Goal: Browse casually: Explore the website without a specific task or goal

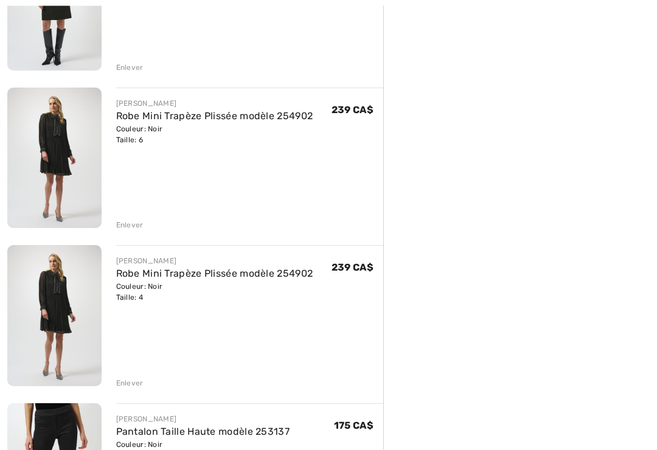
scroll to position [547, 0]
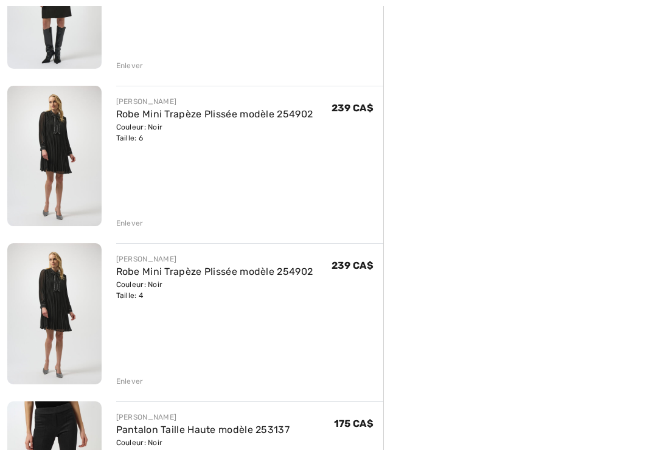
click at [133, 224] on div "Enlever" at bounding box center [129, 223] width 27 height 11
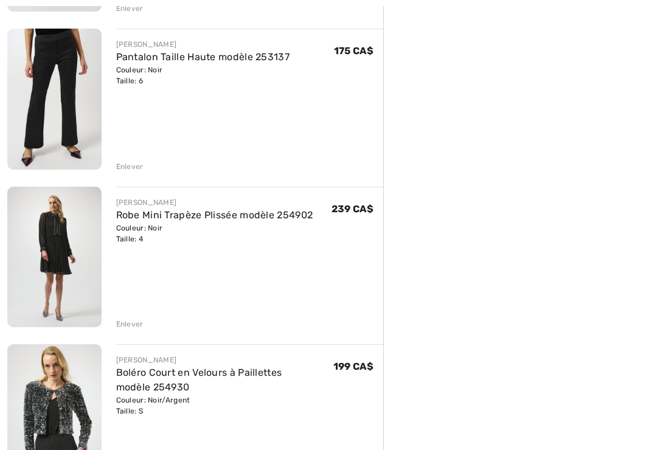
click at [136, 328] on div "Enlever" at bounding box center [129, 324] width 27 height 11
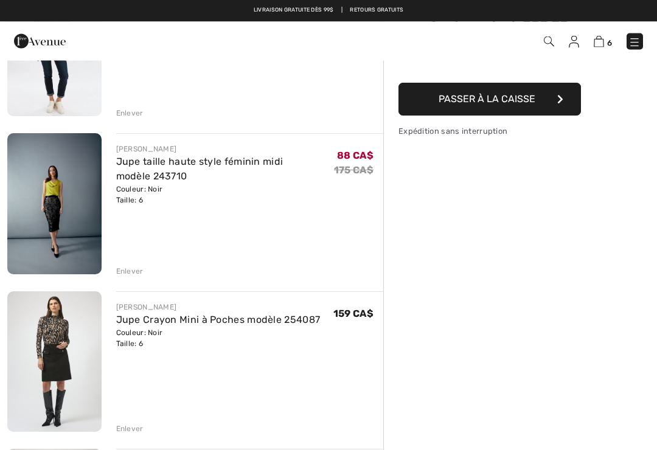
scroll to position [180, 0]
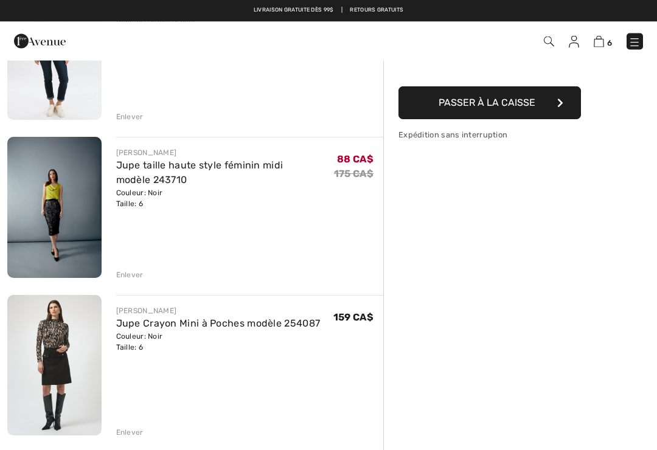
click at [57, 198] on img at bounding box center [54, 207] width 94 height 141
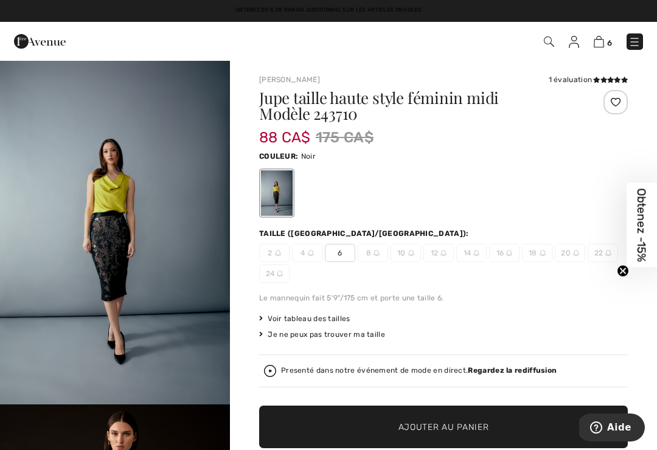
click at [44, 39] on img at bounding box center [40, 41] width 52 height 24
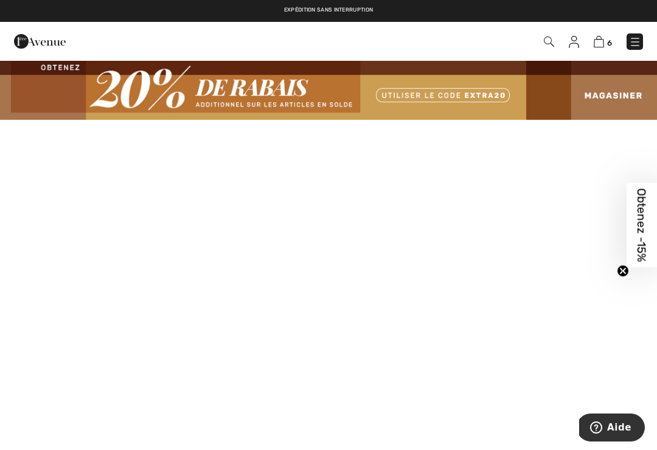
click at [612, 92] on img at bounding box center [328, 90] width 657 height 60
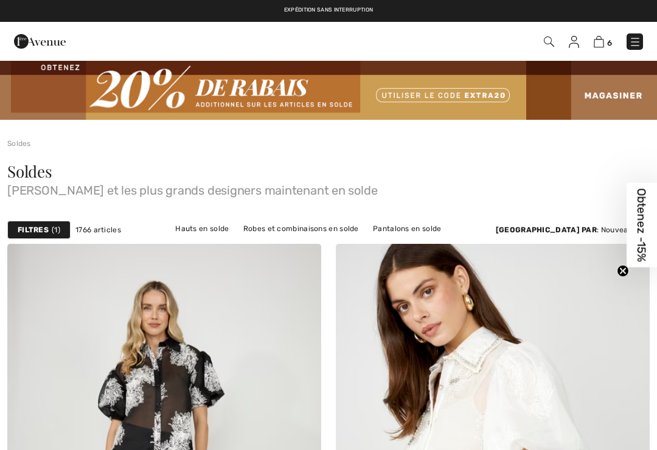
checkbox input "true"
click at [640, 36] on img at bounding box center [635, 42] width 12 height 12
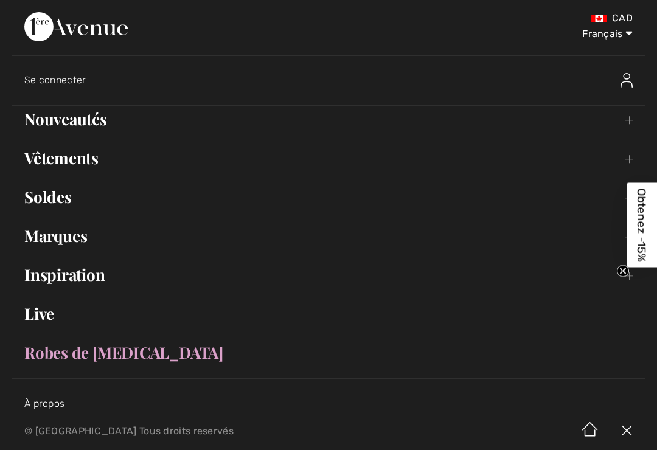
click at [72, 123] on link "Nouveautés Toggle submenu" at bounding box center [328, 119] width 632 height 27
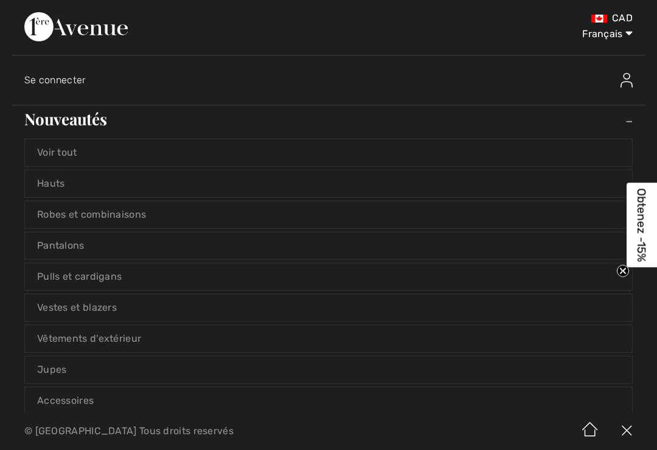
click at [58, 188] on link "Hauts" at bounding box center [328, 183] width 607 height 27
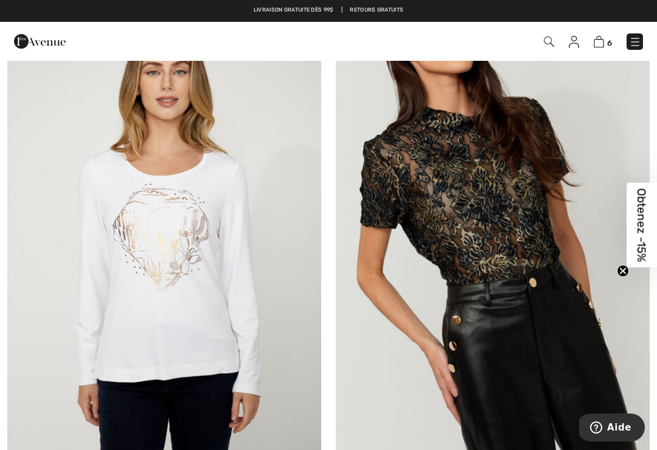
scroll to position [1828, 0]
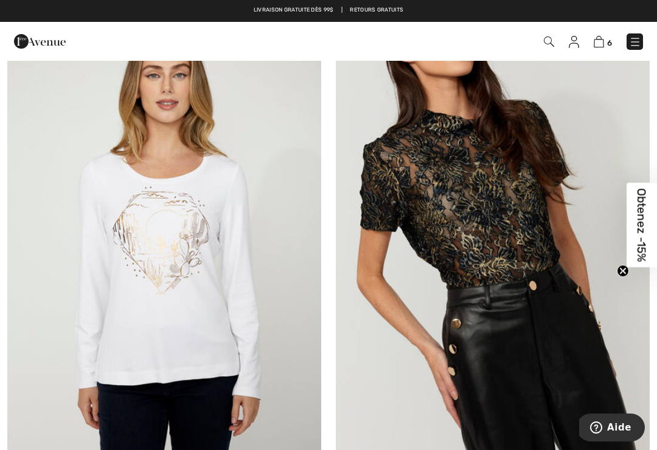
click at [505, 192] on img at bounding box center [493, 249] width 314 height 471
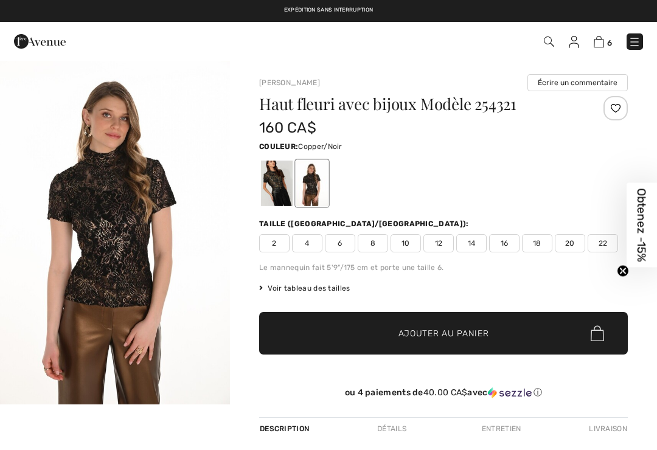
checkbox input "true"
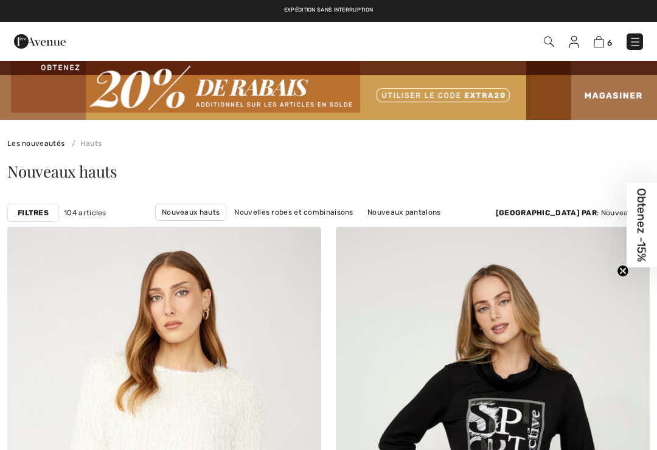
checkbox input "true"
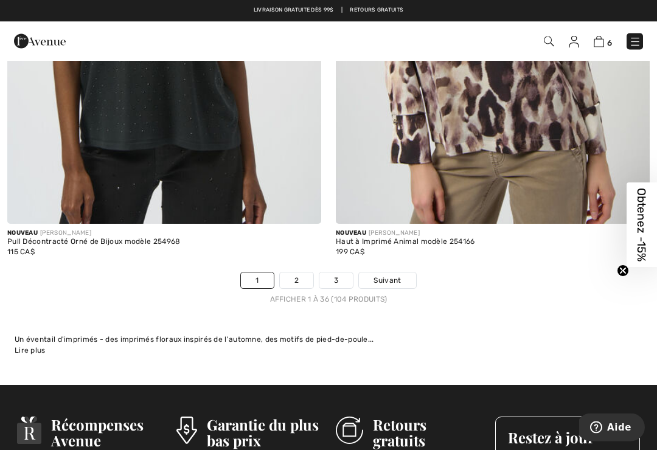
scroll to position [9757, 0]
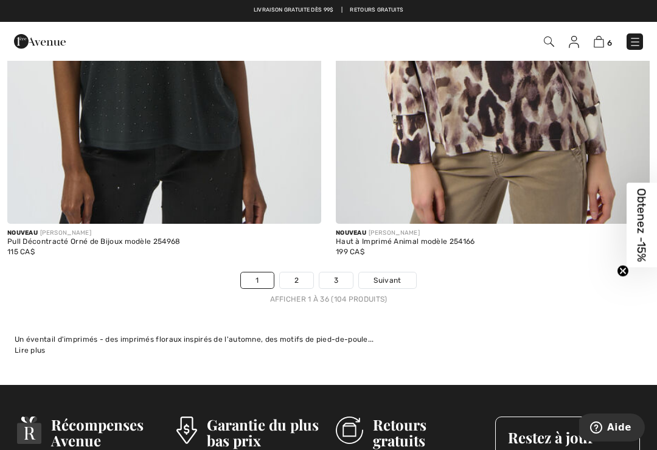
click at [306, 272] on link "2" at bounding box center [296, 280] width 33 height 16
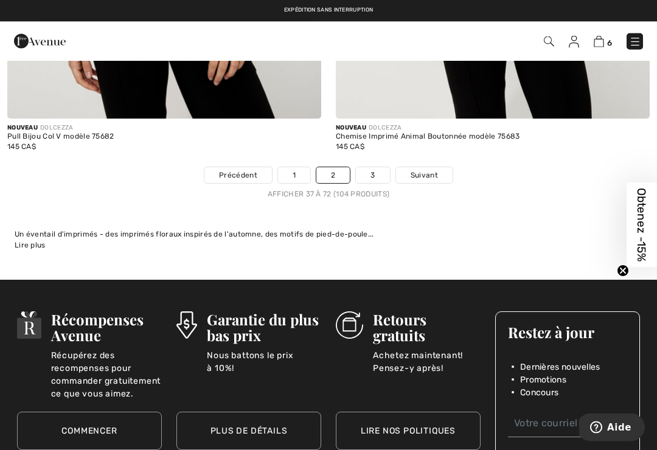
scroll to position [9637, 0]
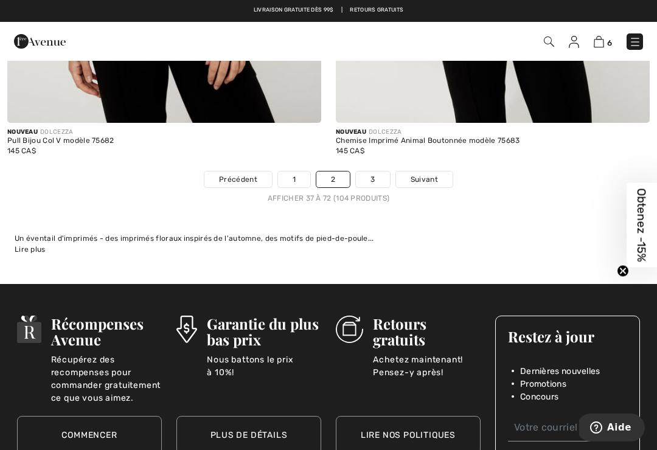
click at [382, 175] on link "3" at bounding box center [372, 179] width 33 height 16
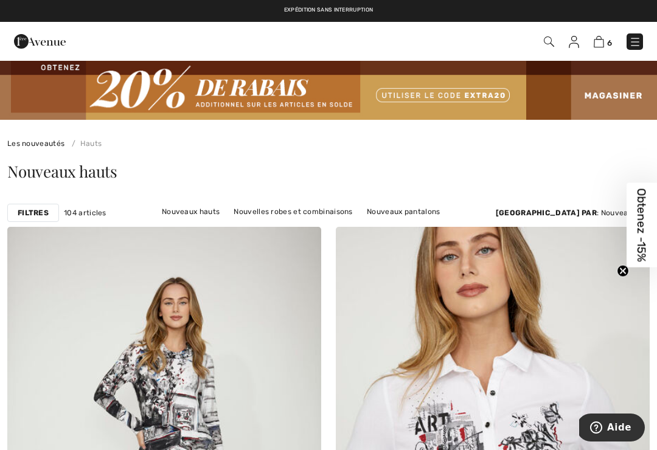
click at [630, 36] on img at bounding box center [635, 42] width 12 height 12
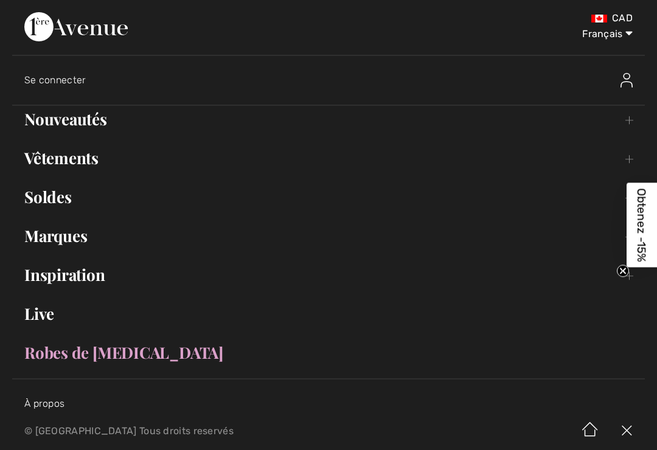
click at [89, 116] on link "Nouveautés Toggle submenu" at bounding box center [328, 119] width 632 height 27
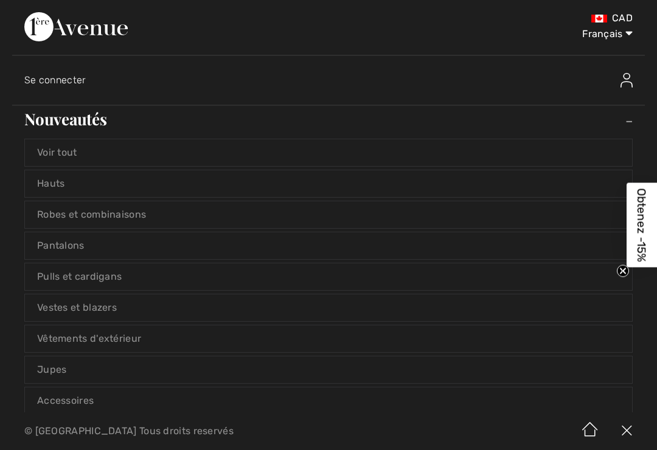
click at [139, 210] on link "Robes et combinaisons" at bounding box center [328, 214] width 607 height 27
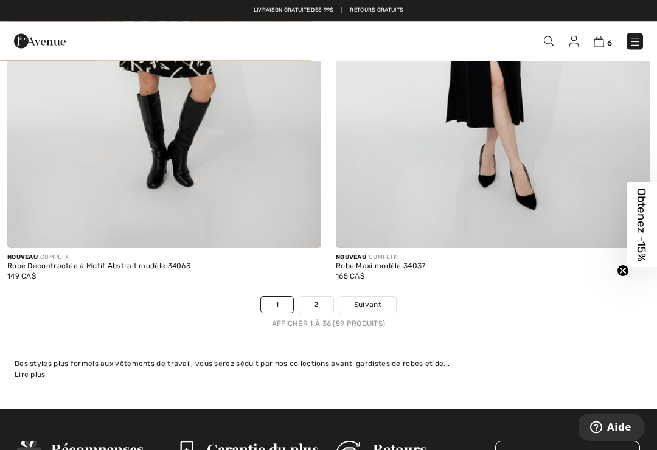
scroll to position [9712, 0]
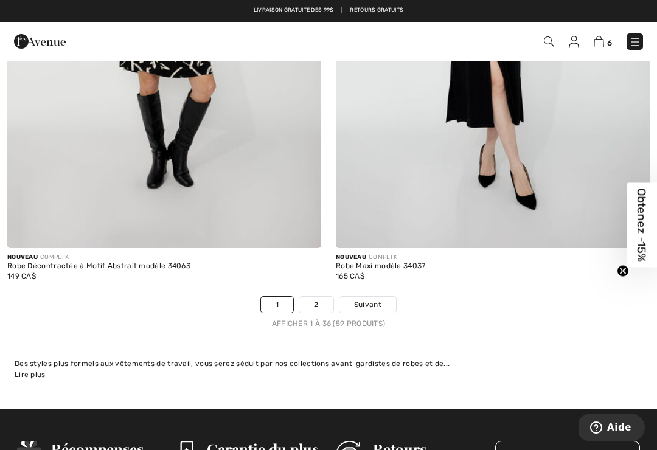
click at [326, 297] on link "2" at bounding box center [315, 305] width 33 height 16
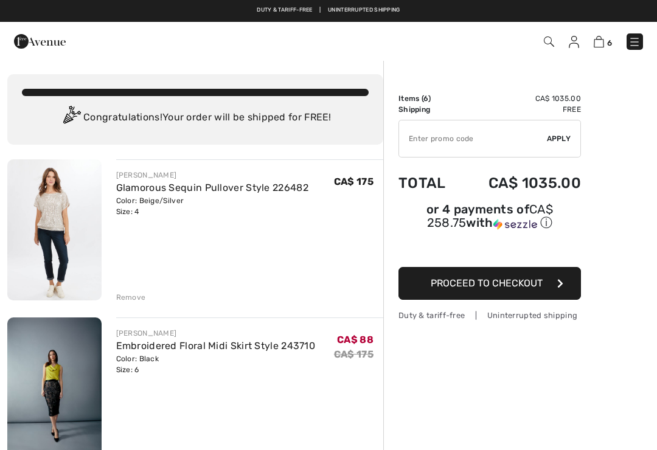
click at [52, 209] on img at bounding box center [54, 229] width 94 height 141
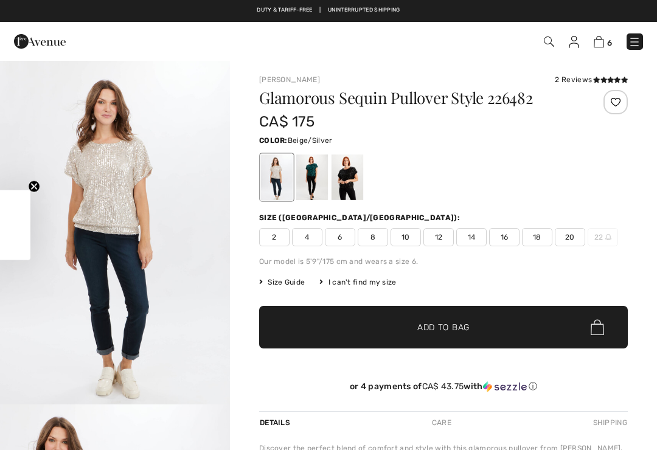
checkbox input "true"
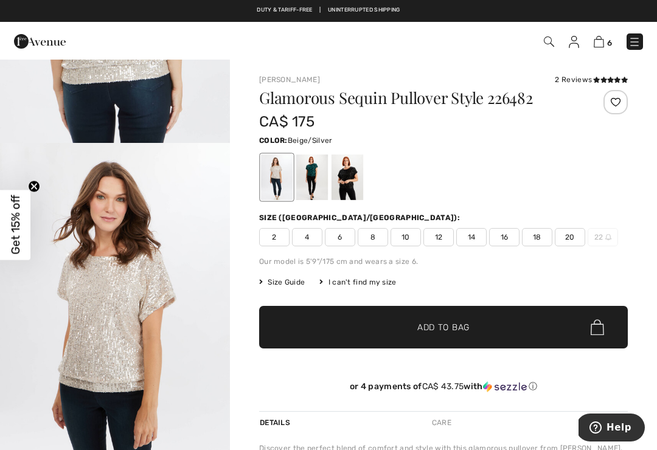
scroll to position [1893, 0]
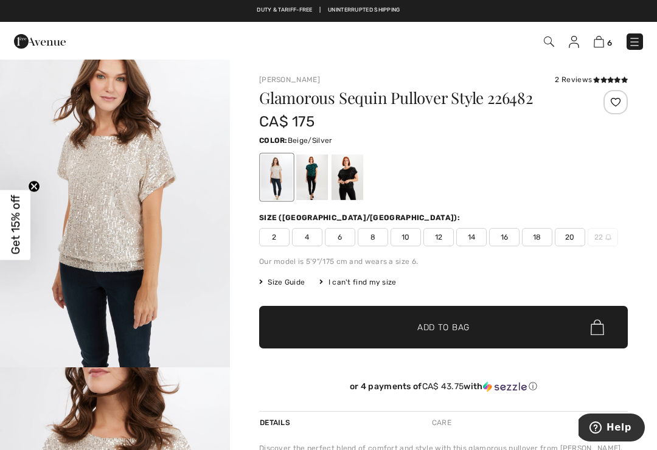
click at [98, 271] on img "4 / 5" at bounding box center [115, 194] width 230 height 345
click at [355, 181] on div at bounding box center [347, 177] width 32 height 46
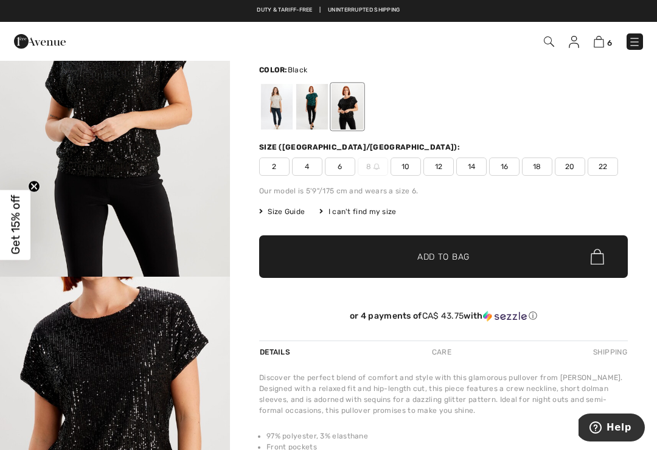
scroll to position [110, 0]
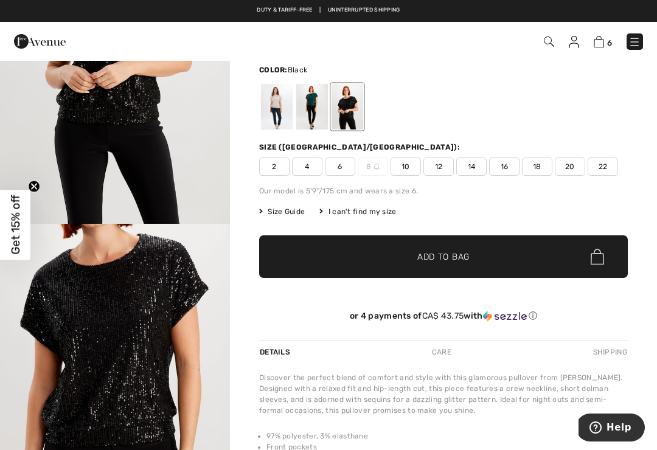
click at [116, 289] on img "2 / 4" at bounding box center [115, 396] width 230 height 345
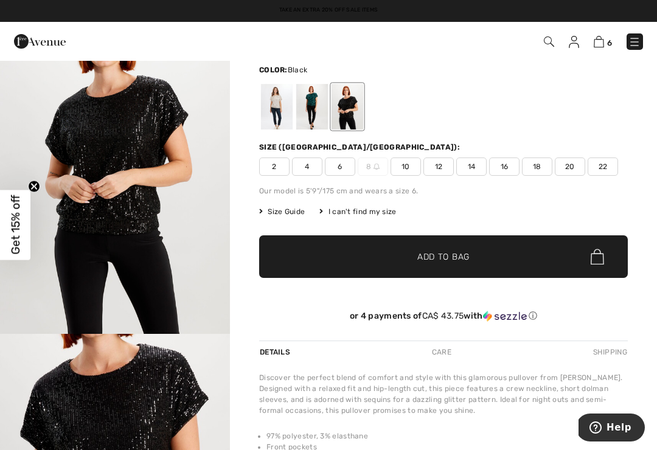
click at [98, 108] on img "1 / 4" at bounding box center [115, 161] width 230 height 345
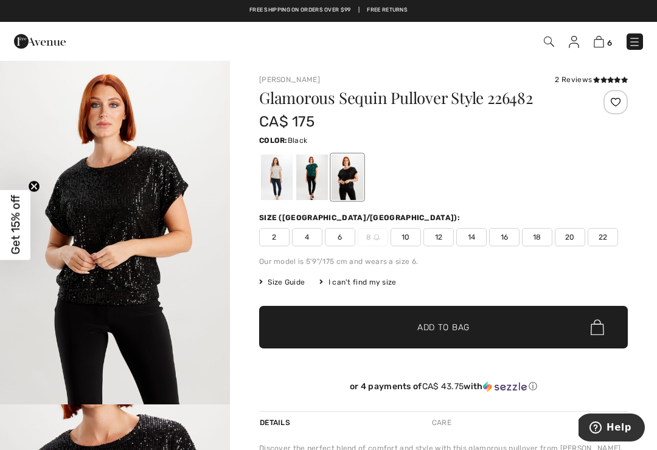
click at [599, 46] on img at bounding box center [598, 42] width 10 height 12
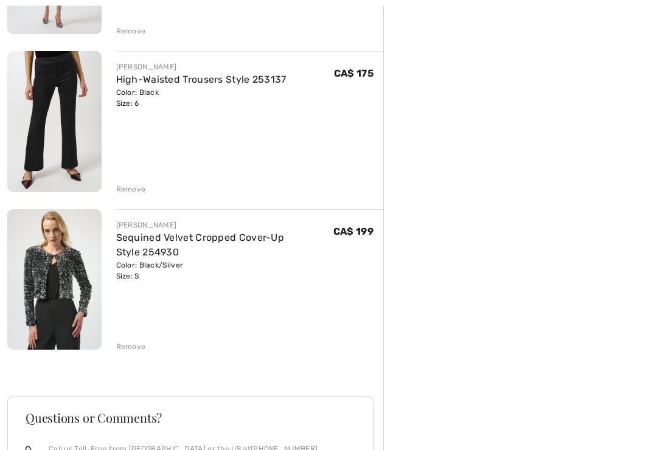
scroll to position [740, 0]
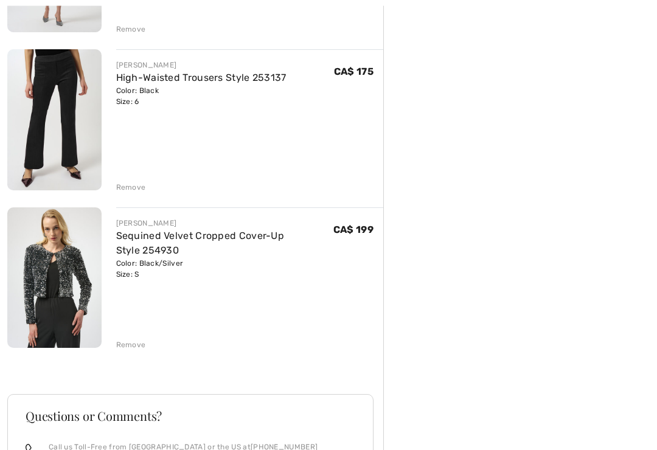
click at [60, 264] on img at bounding box center [54, 278] width 94 height 140
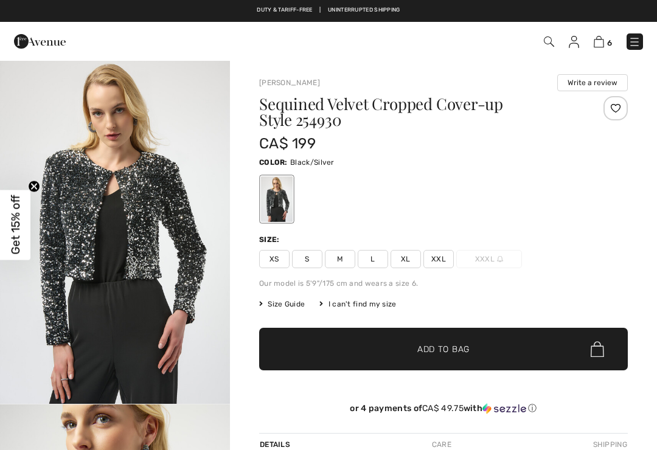
checkbox input "true"
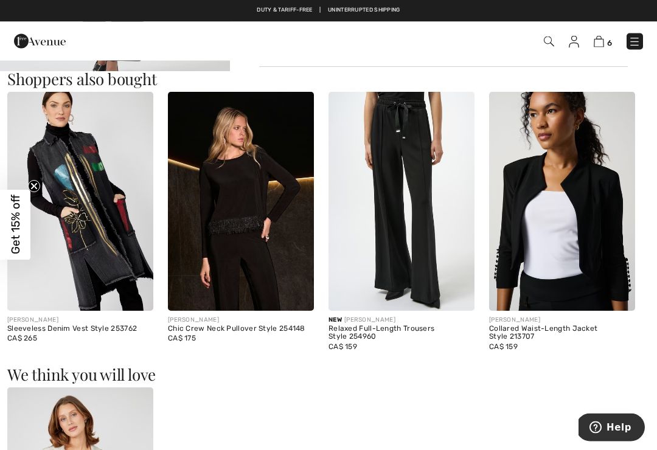
scroll to position [666, 0]
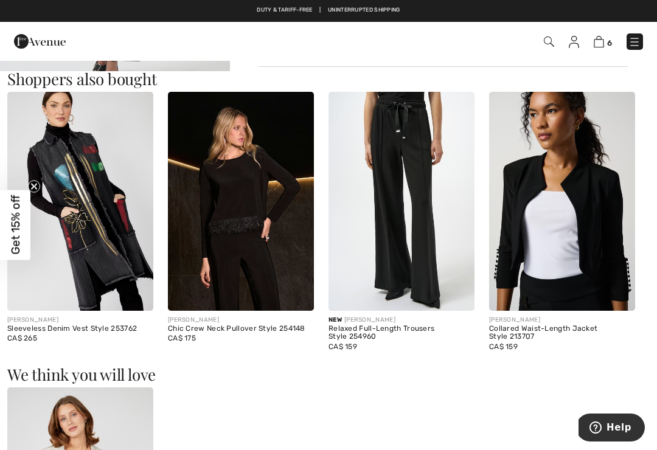
click at [260, 192] on img at bounding box center [241, 201] width 146 height 219
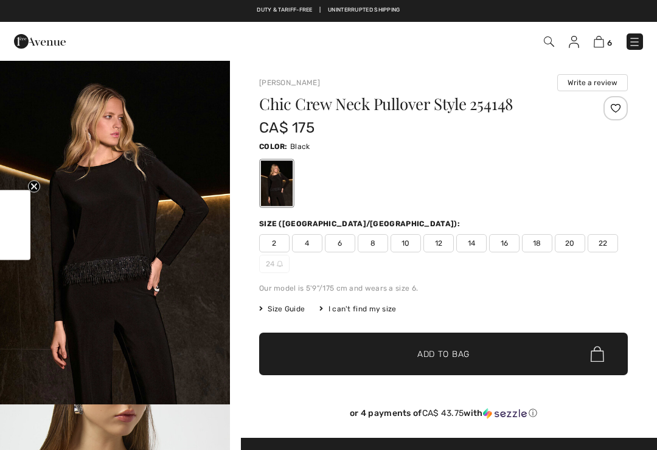
checkbox input "true"
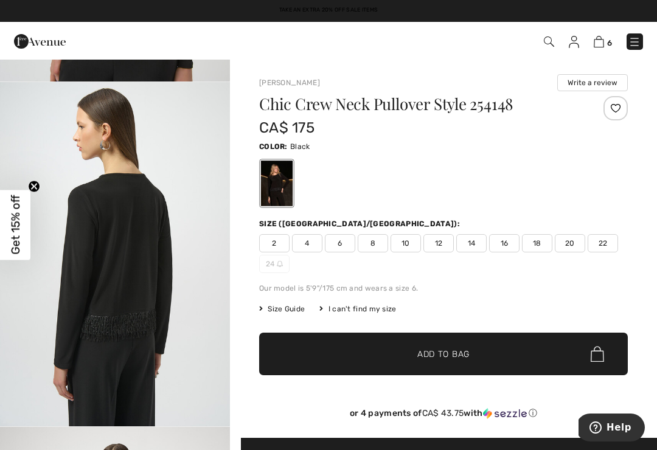
scroll to position [1424, 0]
click at [94, 215] on img "4 / 6" at bounding box center [115, 254] width 230 height 344
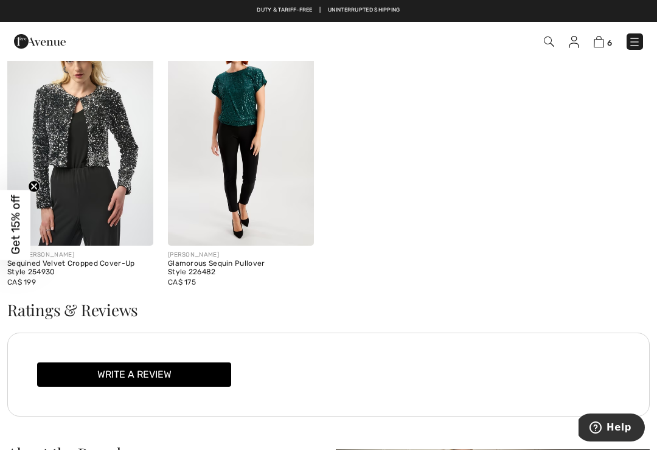
scroll to position [1710, 0]
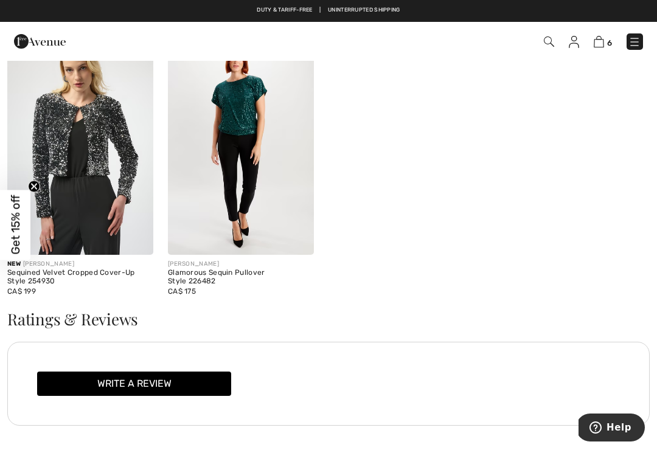
click at [80, 129] on img at bounding box center [80, 145] width 146 height 219
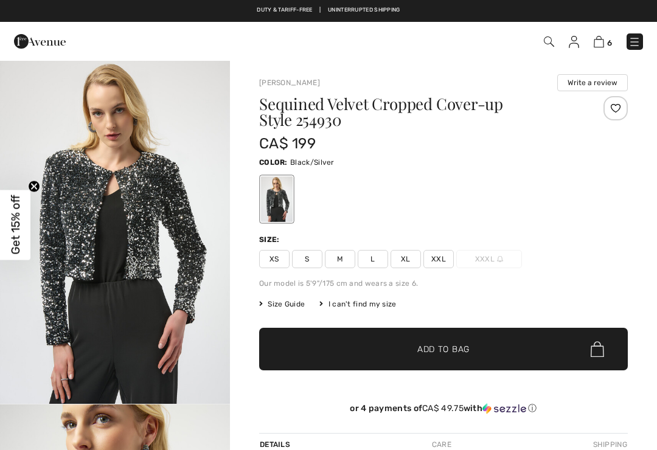
checkbox input "true"
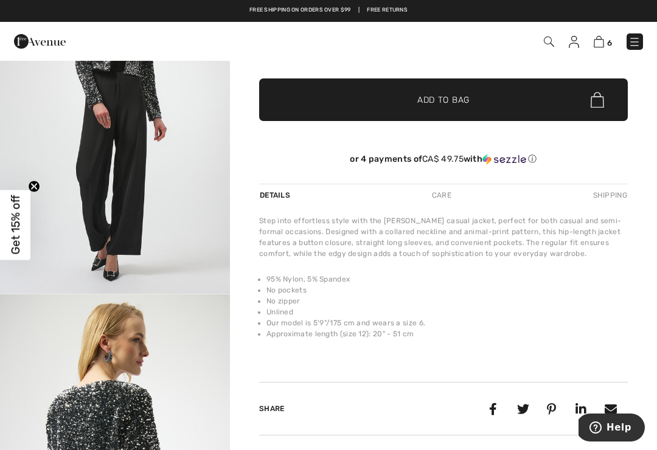
scroll to position [896, 0]
click at [221, 272] on img "3 / 4" at bounding box center [115, 120] width 230 height 344
